Goal: Information Seeking & Learning: Learn about a topic

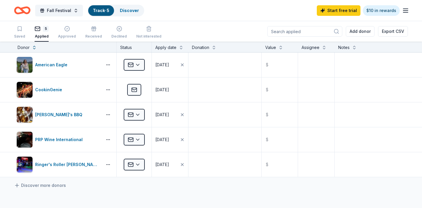
click at [15, 13] on icon "Home" at bounding box center [22, 11] width 16 height 14
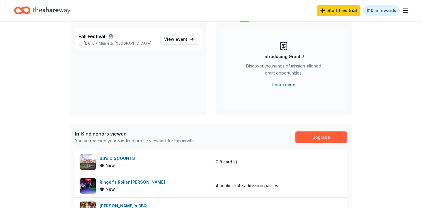
scroll to position [52, 0]
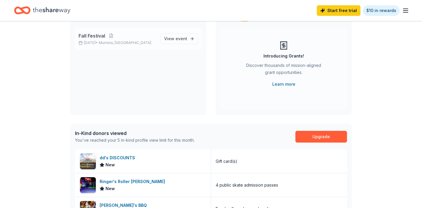
click at [101, 37] on span "Fall Festival" at bounding box center [91, 35] width 27 height 7
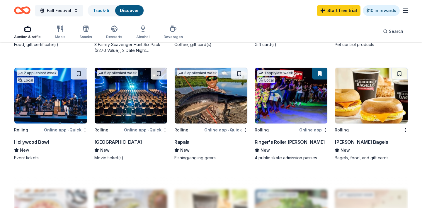
scroll to position [372, 0]
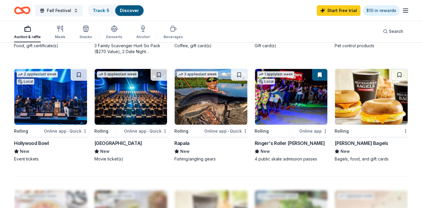
click at [309, 114] on img at bounding box center [291, 97] width 73 height 56
click at [361, 90] on img at bounding box center [371, 97] width 73 height 56
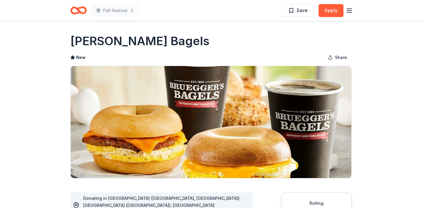
scroll to position [112, 0]
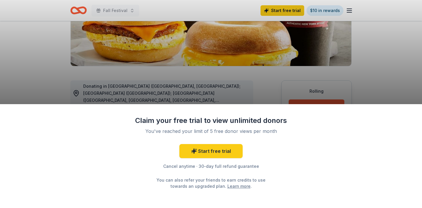
click at [335, 102] on div "Claim your free trial to view unlimited donors You've reached your limit of 5 f…" at bounding box center [211, 104] width 422 height 208
